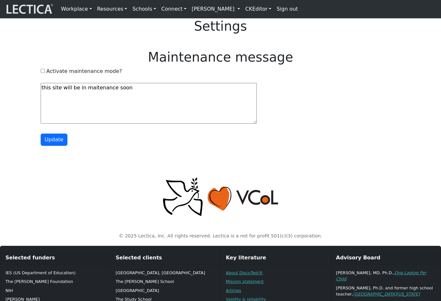
click at [80, 8] on link "Workplace" at bounding box center [76, 9] width 36 height 13
click at [88, 13] on link "Workplace" at bounding box center [76, 9] width 36 height 13
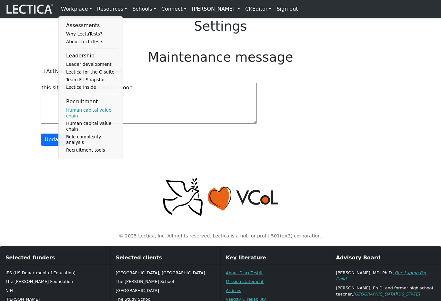
click at [77, 120] on link "Human capital value chain" at bounding box center [90, 112] width 53 height 13
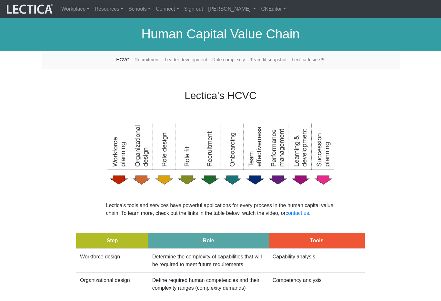
click at [82, 0] on nav "Workplace Assessments Why LectaTests? About LectaTests Leadership Leader develo…" at bounding box center [220, 9] width 441 height 18
click at [79, 9] on link "Workplace" at bounding box center [75, 9] width 33 height 13
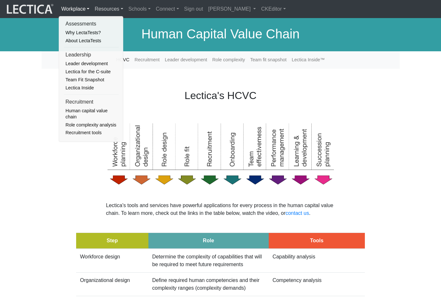
click at [112, 10] on link "Resources" at bounding box center [109, 9] width 34 height 13
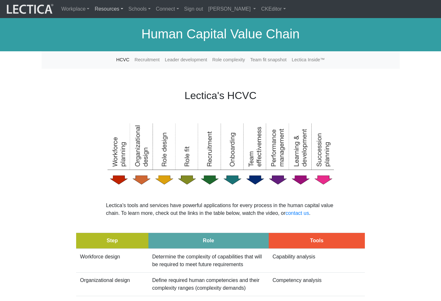
click at [108, 10] on link "Resources" at bounding box center [109, 9] width 34 height 13
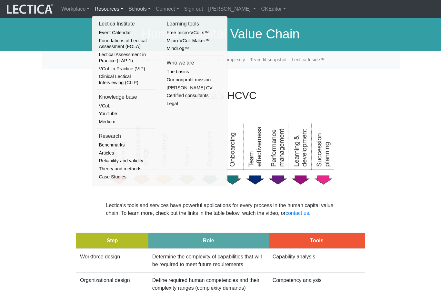
click at [138, 5] on link "Schools" at bounding box center [139, 9] width 27 height 13
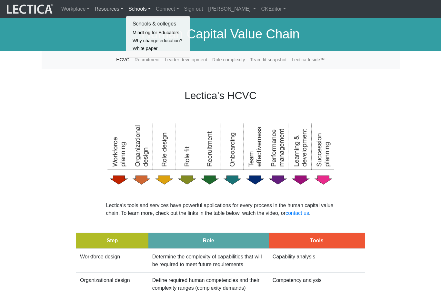
click at [112, 9] on link "Resources" at bounding box center [109, 9] width 34 height 13
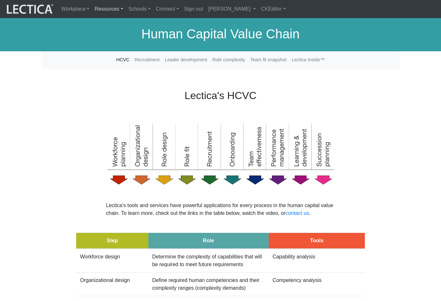
click at [109, 11] on link "Resources" at bounding box center [109, 9] width 34 height 13
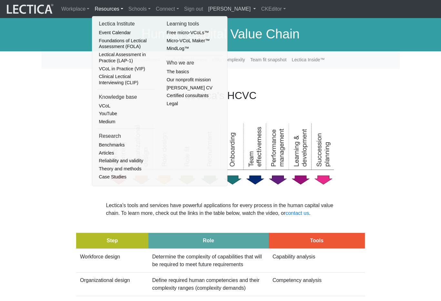
click at [247, 7] on link "[PERSON_NAME]" at bounding box center [231, 9] width 53 height 13
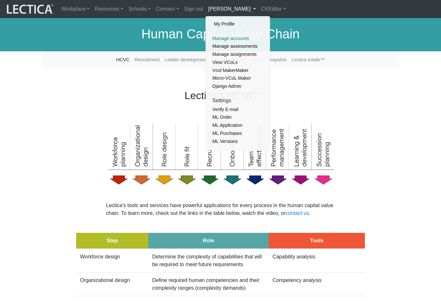
click at [223, 41] on link "Manage accounts" at bounding box center [238, 39] width 55 height 8
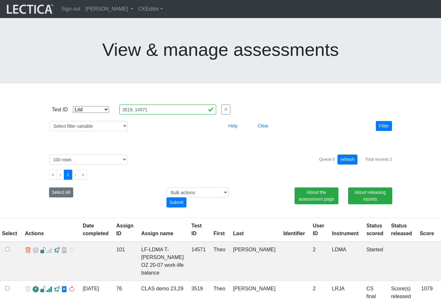
select select "in"
select select "100"
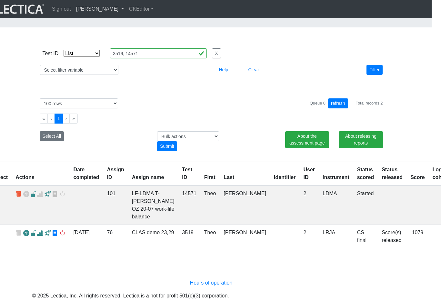
click at [121, 9] on link "[PERSON_NAME]" at bounding box center [100, 9] width 53 height 13
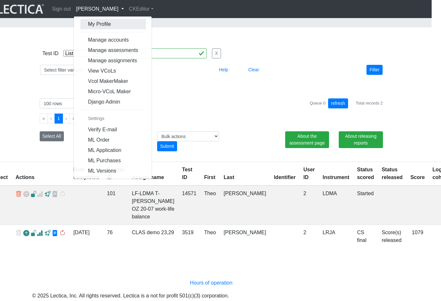
click at [100, 22] on link "My Profile" at bounding box center [113, 24] width 66 height 10
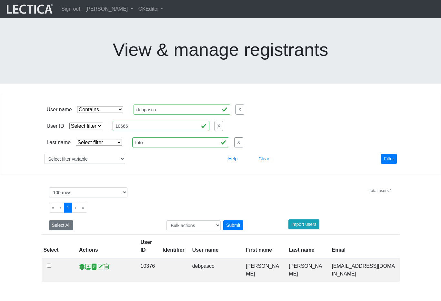
select select "icontains"
select select "100"
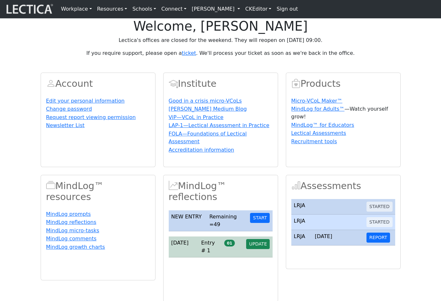
click at [115, 13] on link "Resources" at bounding box center [111, 9] width 35 height 13
click at [116, 11] on link "Resources" at bounding box center [111, 9] width 35 height 13
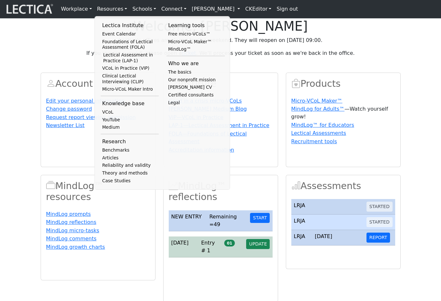
click at [168, 9] on link "Connect" at bounding box center [174, 9] width 30 height 13
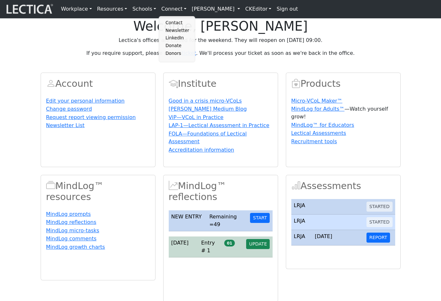
click at [113, 10] on link "Resources" at bounding box center [111, 9] width 35 height 13
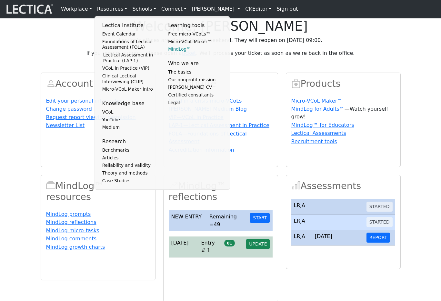
click at [174, 53] on link "MindLog™" at bounding box center [195, 49] width 58 height 8
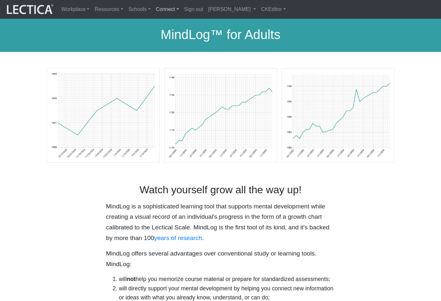
click at [161, 8] on link "Connect" at bounding box center [167, 10] width 28 height 14
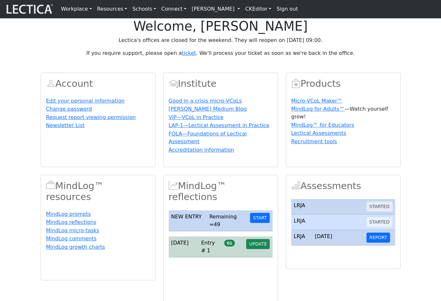
click at [159, 8] on link "Connect" at bounding box center [174, 9] width 30 height 13
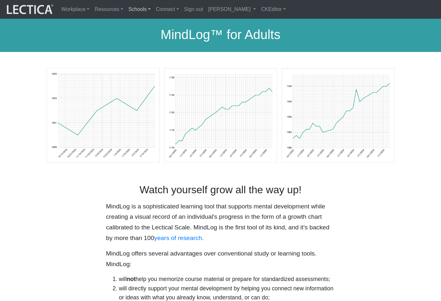
click at [139, 9] on link "Schools" at bounding box center [139, 10] width 27 height 14
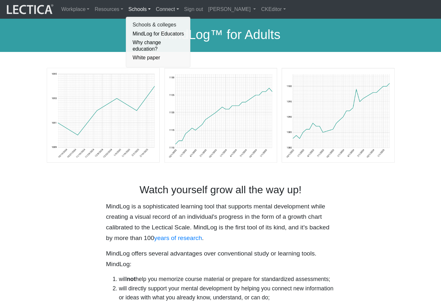
click at [159, 7] on link "Connect" at bounding box center [167, 10] width 28 height 14
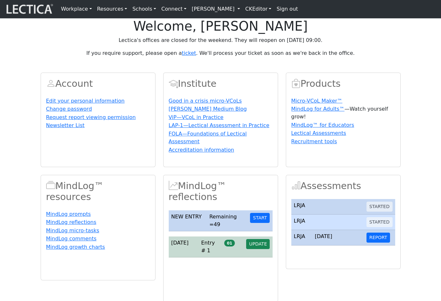
click at [167, 8] on link "Connect" at bounding box center [174, 9] width 30 height 13
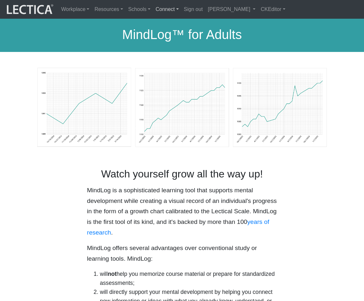
click at [163, 9] on link "Connect" at bounding box center [167, 10] width 28 height 14
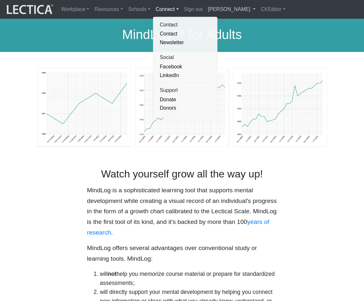
click at [217, 9] on link "[PERSON_NAME]" at bounding box center [231, 10] width 53 height 14
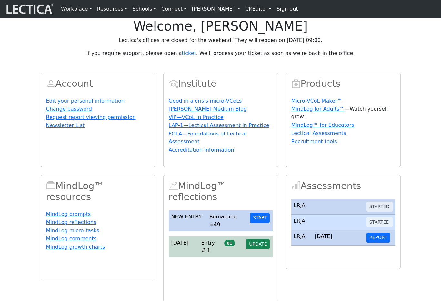
click at [175, 10] on link "Connect" at bounding box center [174, 9] width 30 height 13
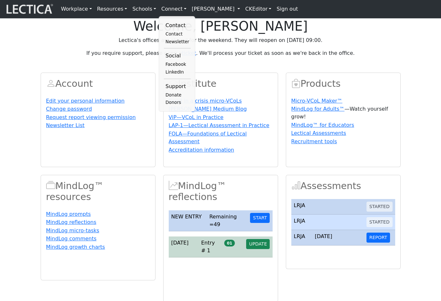
click at [221, 9] on link "[PERSON_NAME]" at bounding box center [216, 9] width 54 height 13
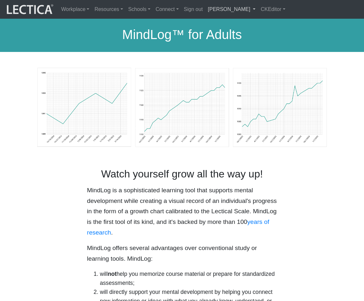
click at [239, 12] on link "[PERSON_NAME]" at bounding box center [231, 10] width 53 height 14
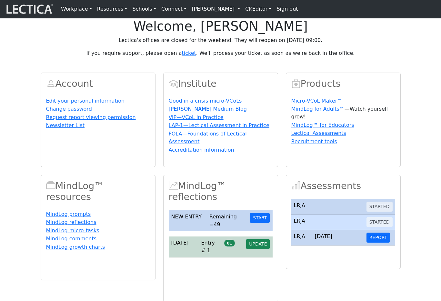
click at [236, 7] on link "[PERSON_NAME]" at bounding box center [216, 9] width 54 height 13
click at [238, 9] on link "[PERSON_NAME]" at bounding box center [216, 9] width 54 height 13
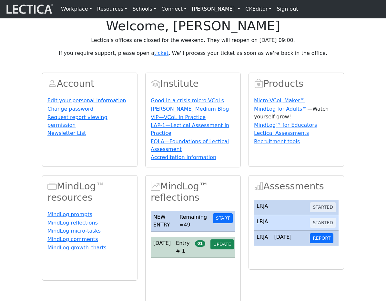
click at [222, 10] on link "[PERSON_NAME]" at bounding box center [216, 9] width 54 height 13
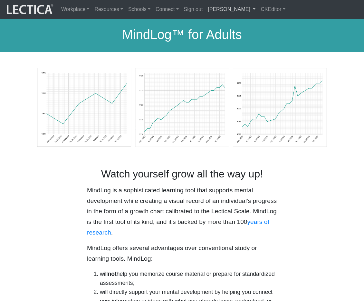
click at [243, 5] on link "[PERSON_NAME]" at bounding box center [231, 10] width 53 height 14
